Goal: Transaction & Acquisition: Book appointment/travel/reservation

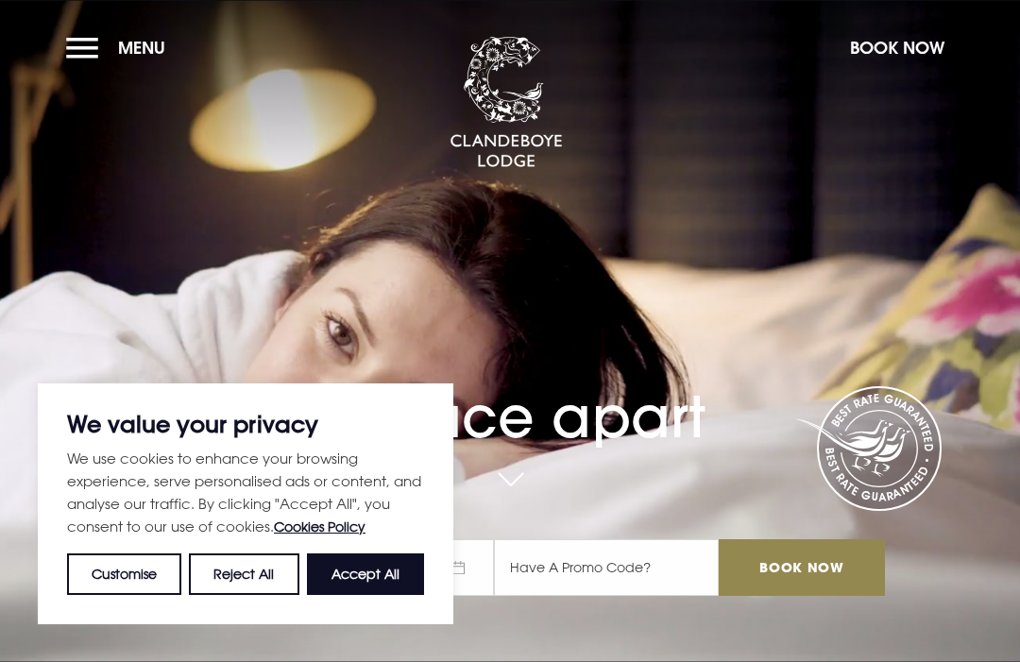
click at [366, 569] on button "Accept All" at bounding box center [365, 575] width 117 height 42
checkbox input "true"
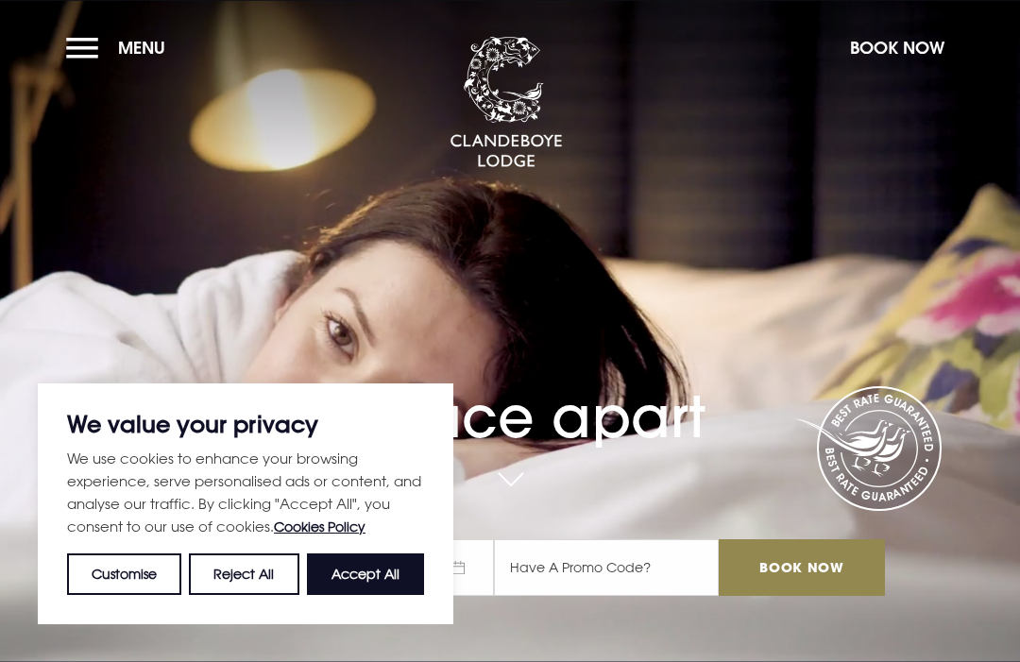
checkbox input "true"
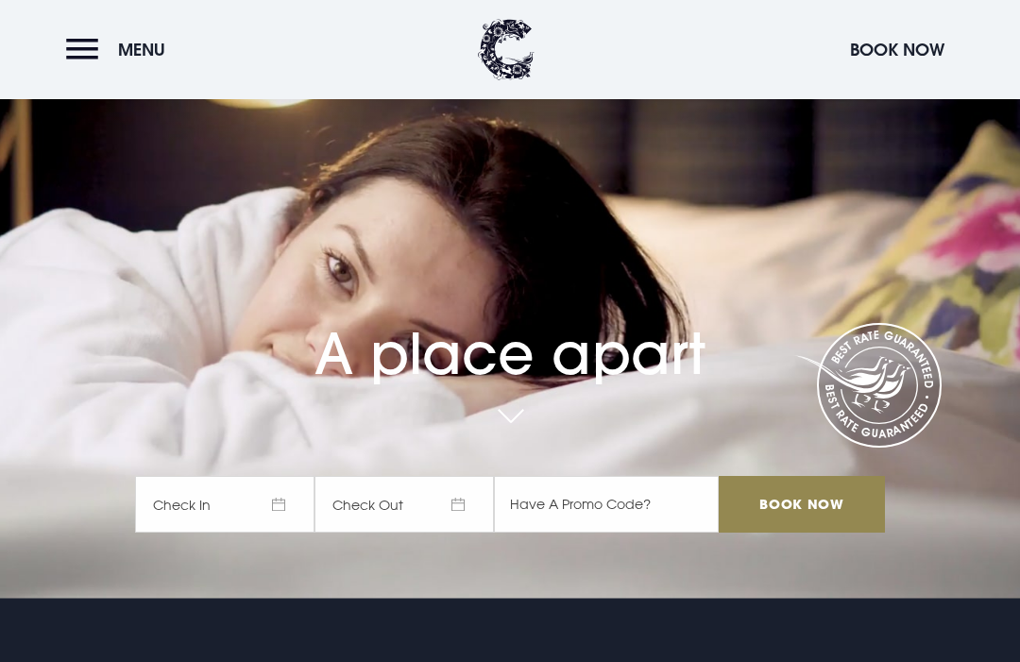
scroll to position [88, 0]
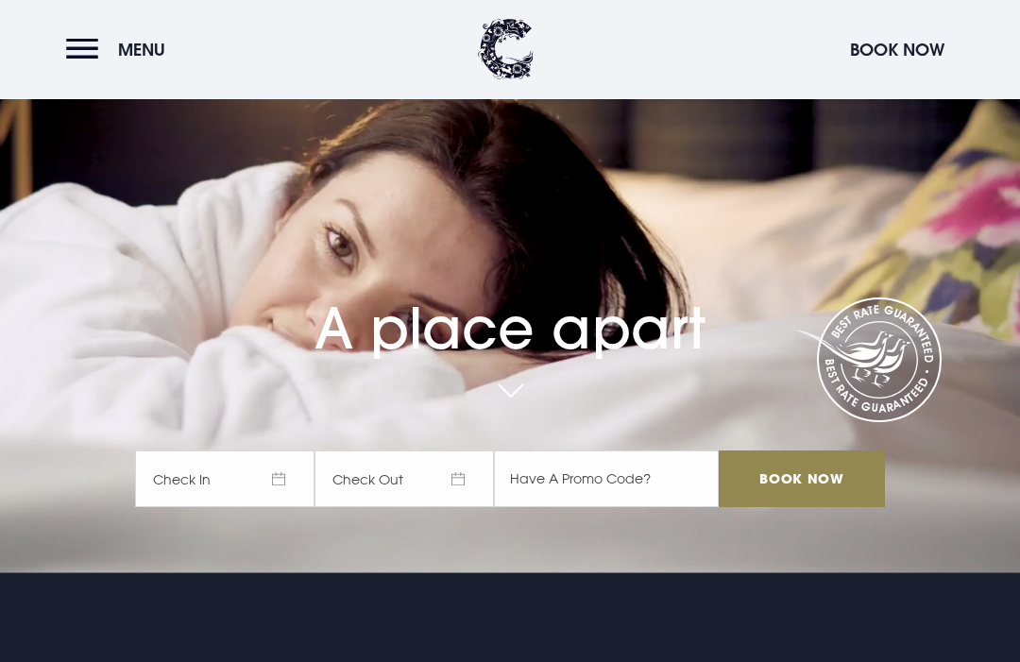
click at [287, 508] on span "Check In" at bounding box center [225, 480] width 180 height 57
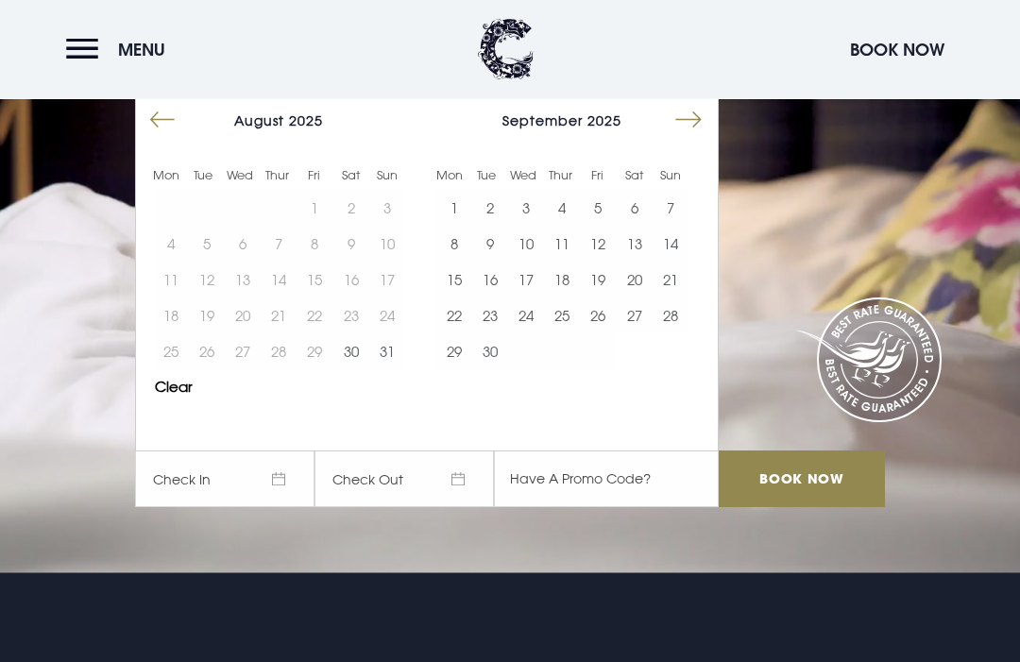
scroll to position [89, 0]
click at [495, 298] on button "16" at bounding box center [490, 280] width 36 height 36
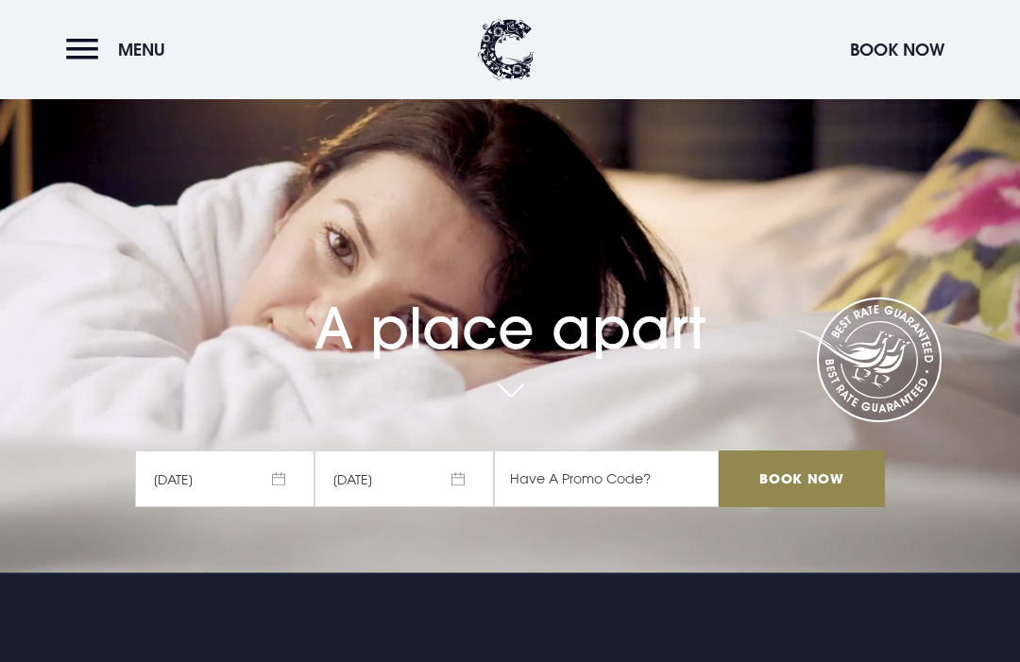
click at [459, 642] on button "8" at bounding box center [454, 660] width 36 height 36
click at [284, 507] on span "[DATE]" at bounding box center [225, 479] width 180 height 57
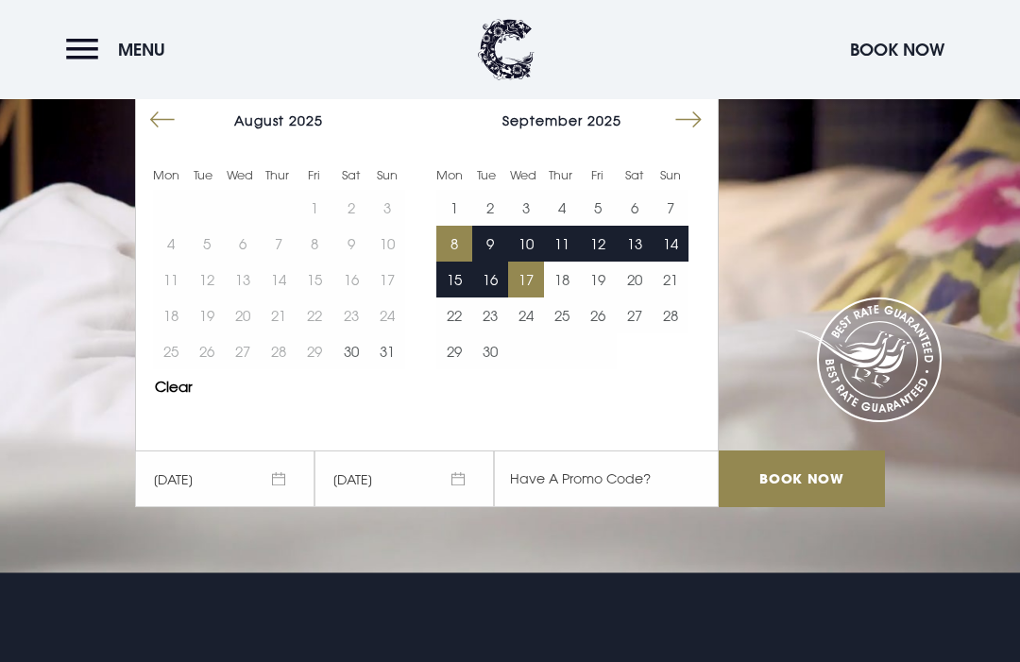
click at [487, 298] on button "16" at bounding box center [490, 280] width 36 height 36
click at [285, 507] on span "[DATE]" at bounding box center [225, 479] width 180 height 57
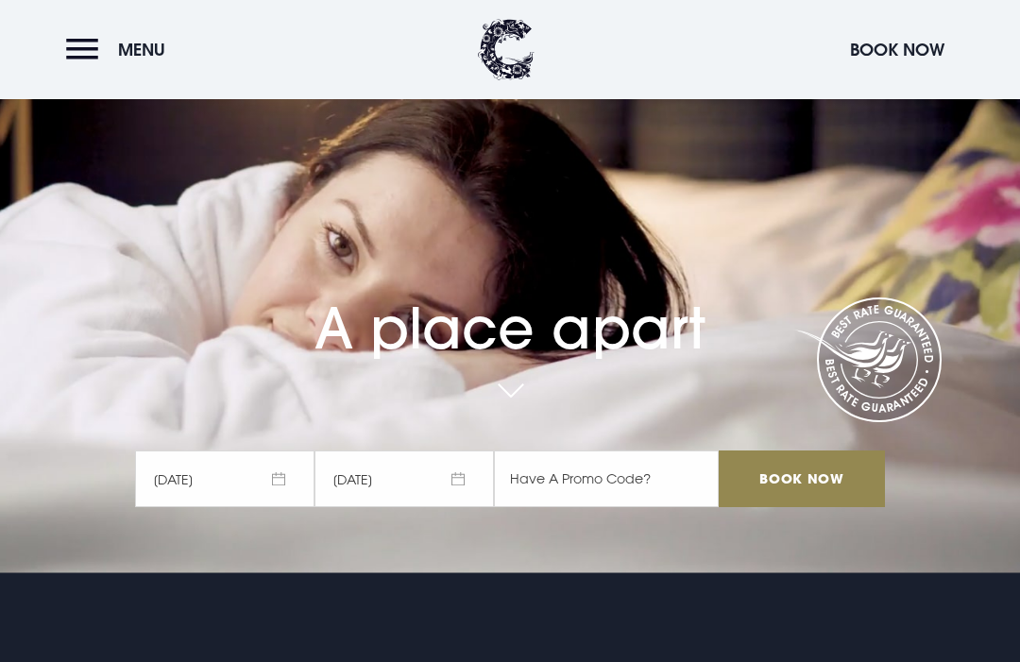
click at [280, 507] on span "[DATE]" at bounding box center [225, 479] width 180 height 57
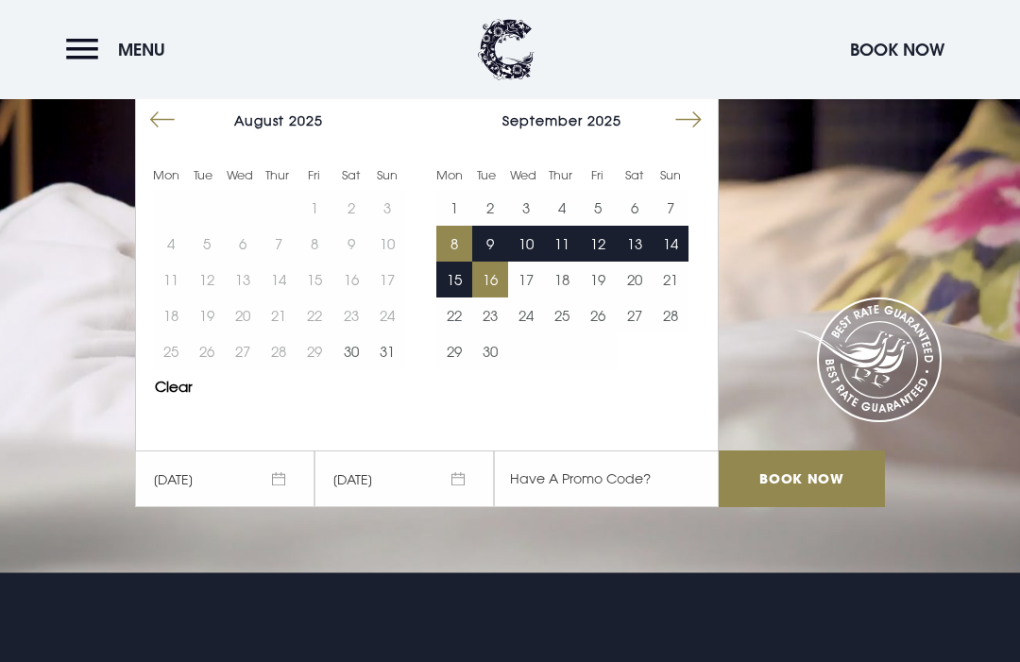
click at [487, 298] on button "16" at bounding box center [490, 280] width 36 height 36
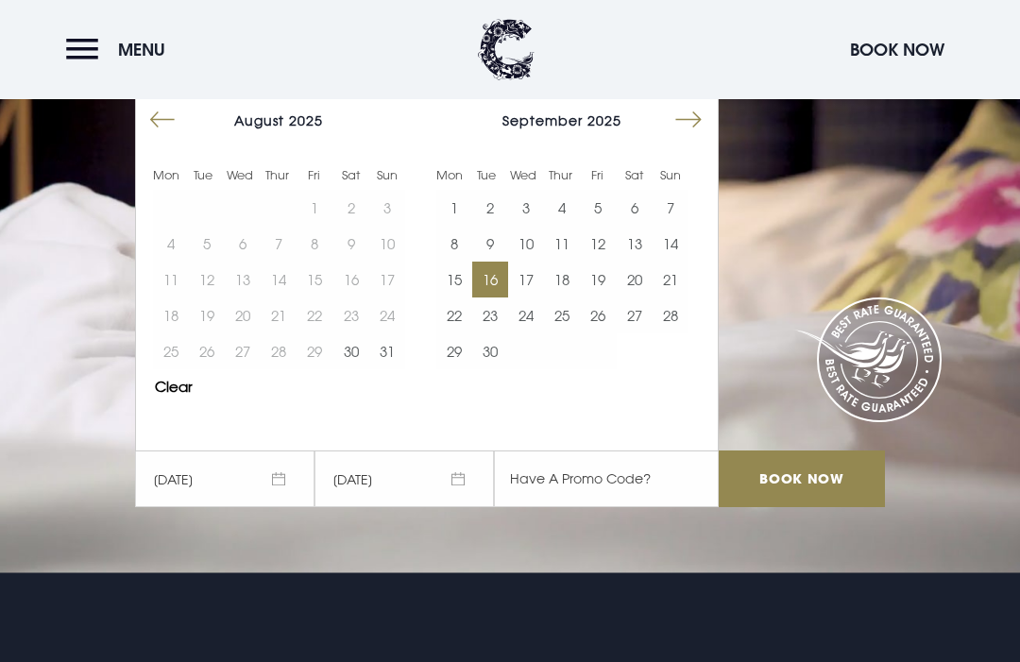
click at [487, 298] on button "16" at bounding box center [490, 280] width 36 height 36
click at [788, 507] on input "Book Now" at bounding box center [802, 479] width 166 height 57
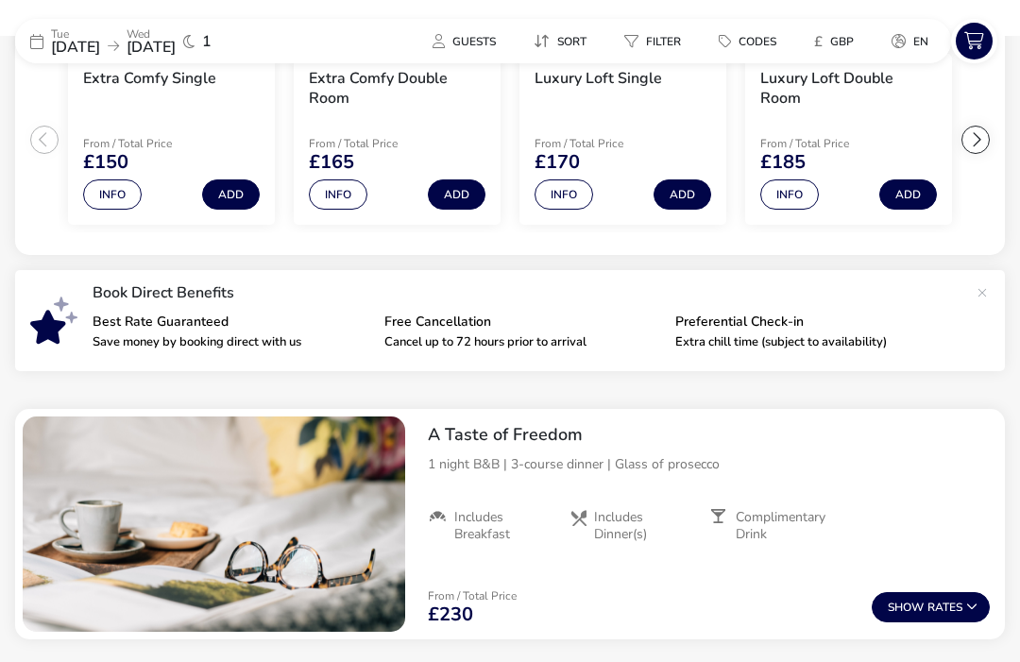
scroll to position [470, 0]
